Goal: Information Seeking & Learning: Learn about a topic

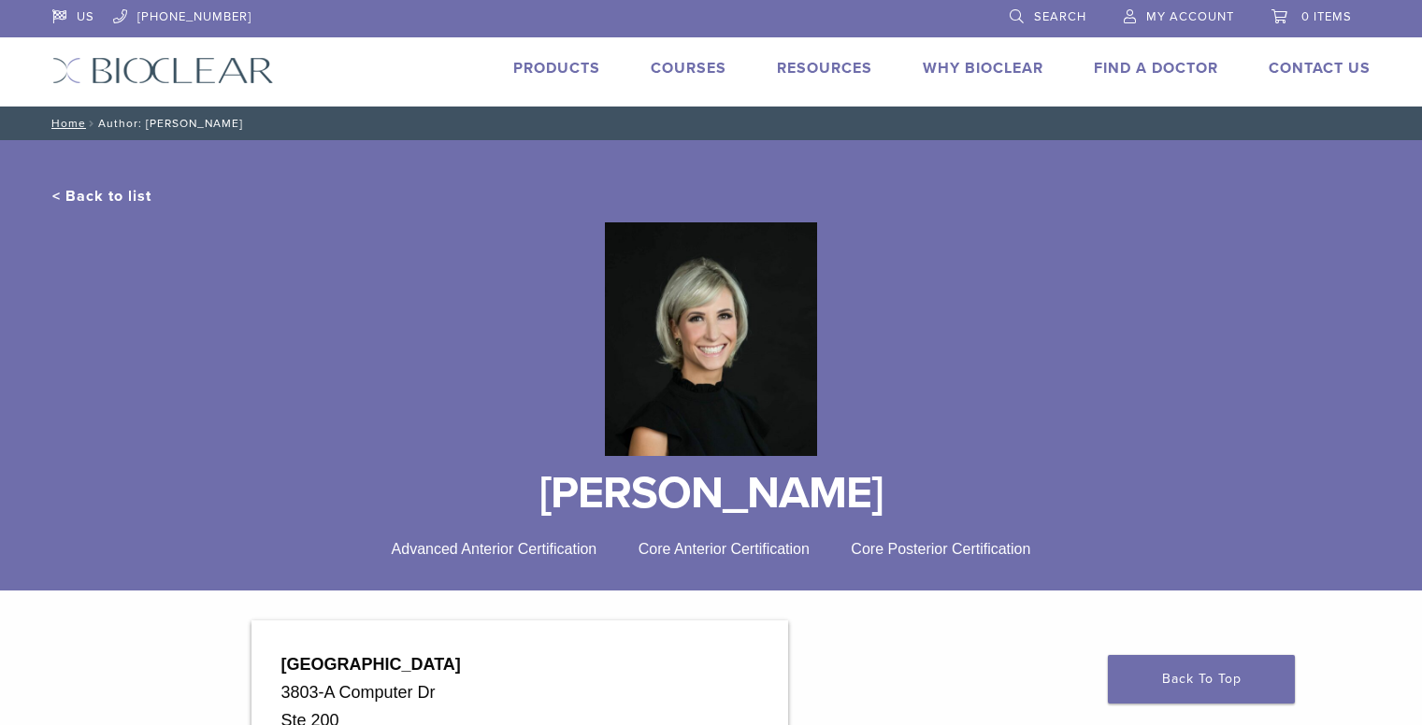
scroll to position [310, 0]
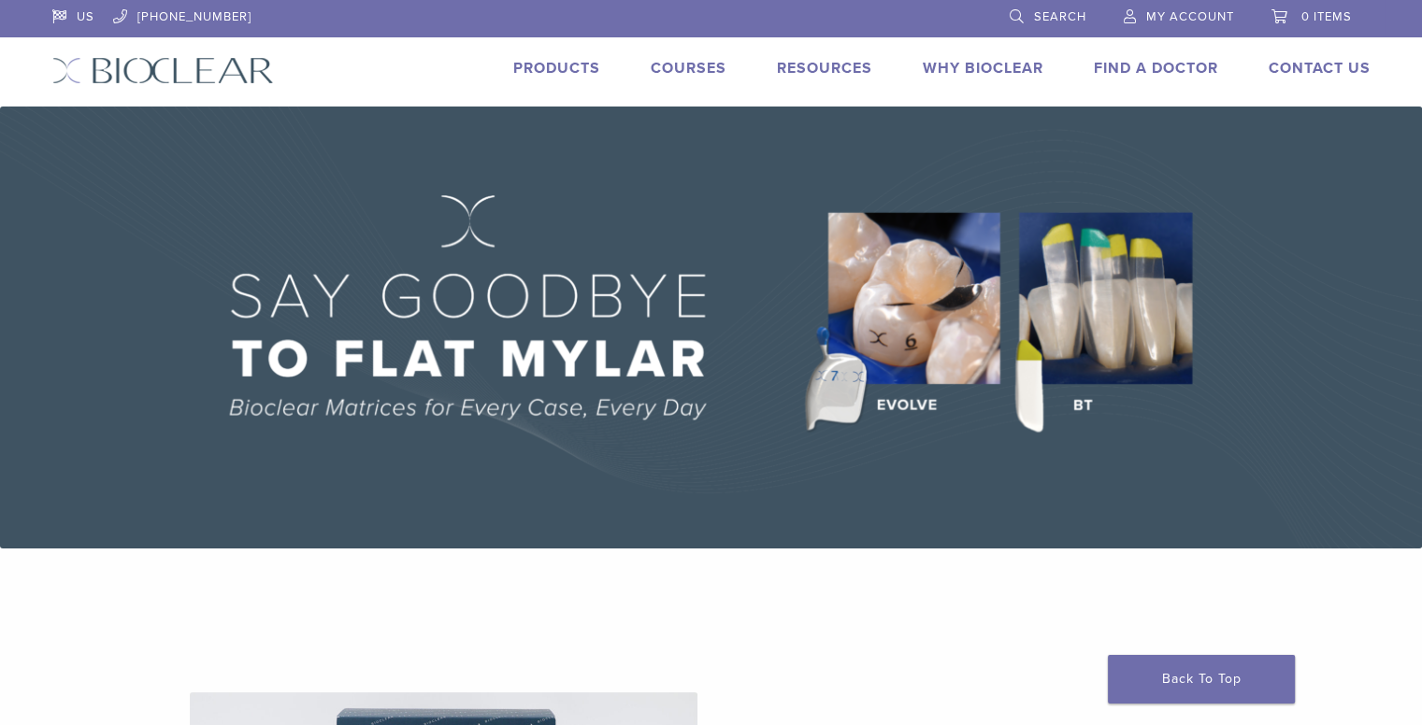
click at [973, 68] on link "Why Bioclear" at bounding box center [982, 68] width 121 height 19
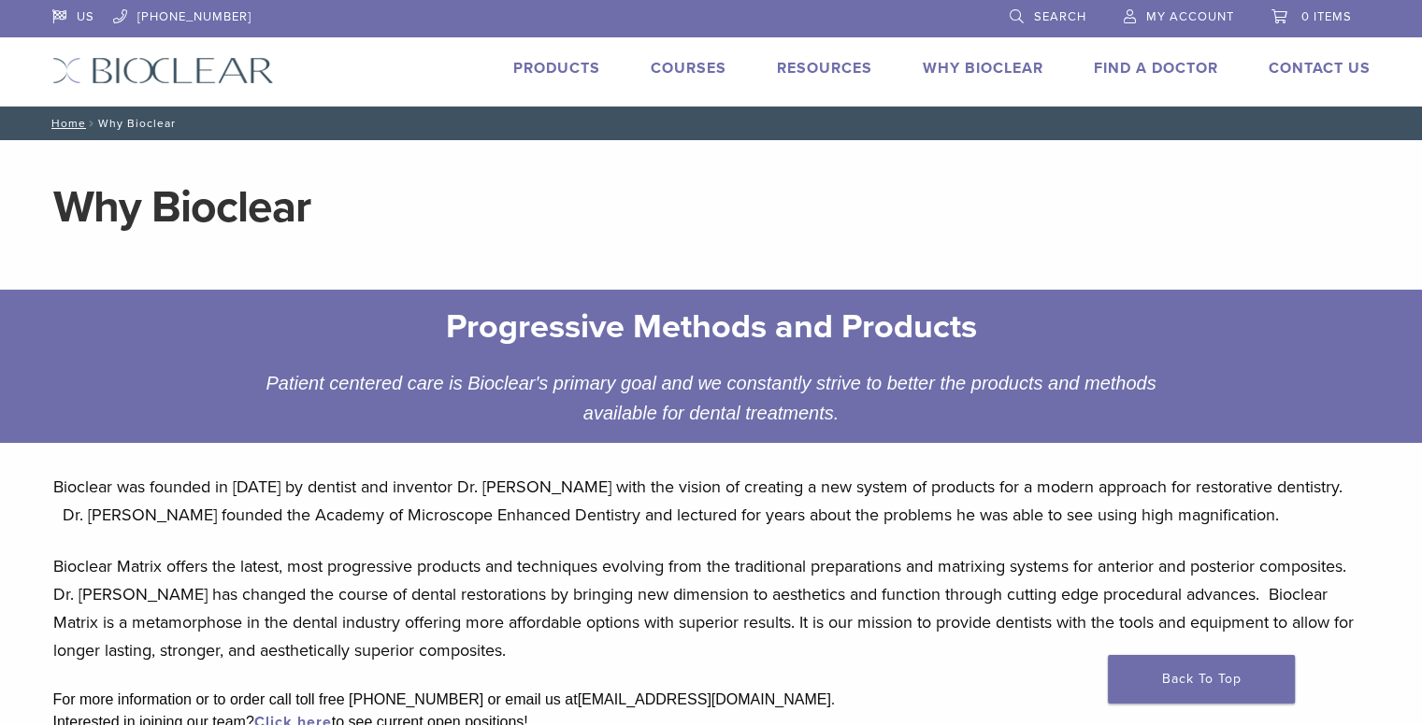
click at [668, 66] on link "Courses" at bounding box center [688, 68] width 76 height 19
